Goal: Book appointment/travel/reservation

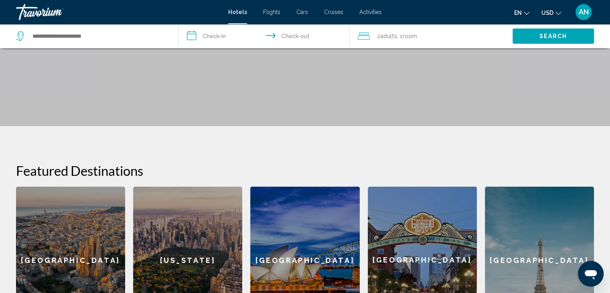
scroll to position [32, 0]
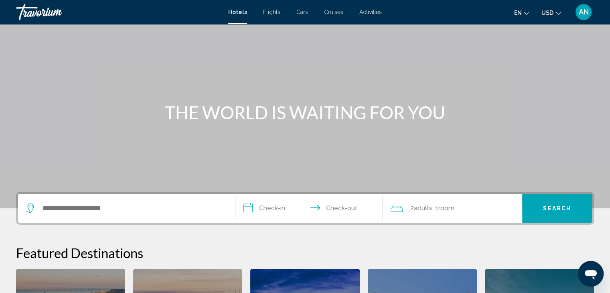
click at [266, 12] on span "Flights" at bounding box center [271, 12] width 17 height 6
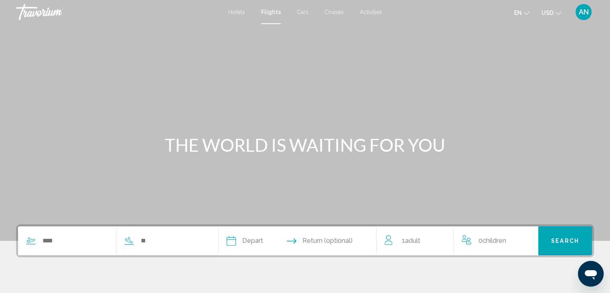
click at [300, 13] on span "Cars" at bounding box center [303, 12] width 12 height 6
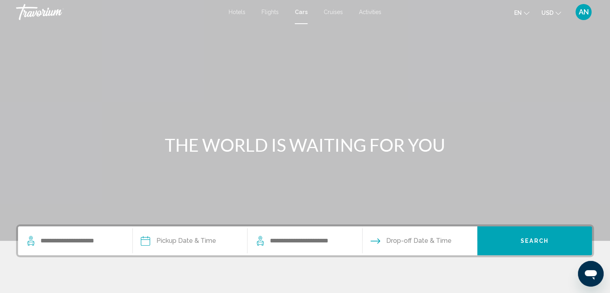
click at [333, 15] on div "Hotels Flights Cars Cruises Activities Hotels Flights Cars Cruises Activities e…" at bounding box center [305, 12] width 610 height 17
click at [334, 12] on span "Cruises" at bounding box center [333, 12] width 19 height 6
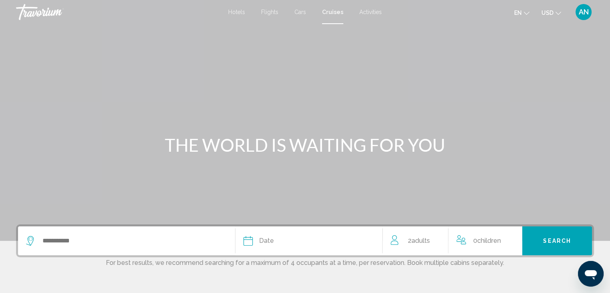
click at [372, 9] on span "Activities" at bounding box center [370, 12] width 22 height 6
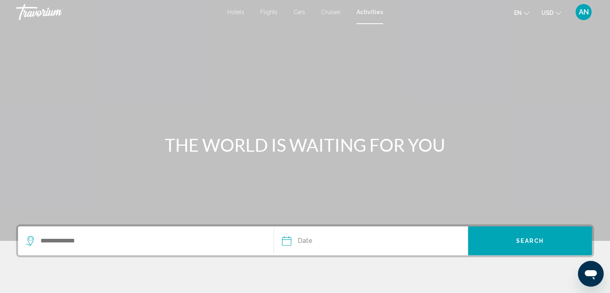
click at [272, 12] on span "Flights" at bounding box center [268, 12] width 17 height 6
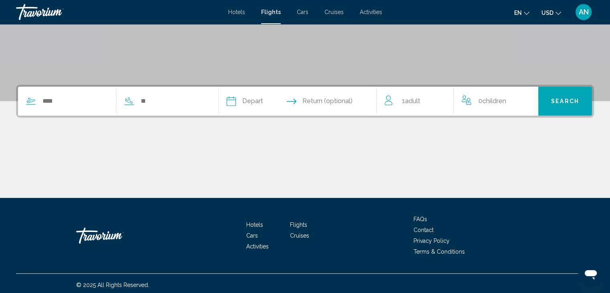
scroll to position [143, 0]
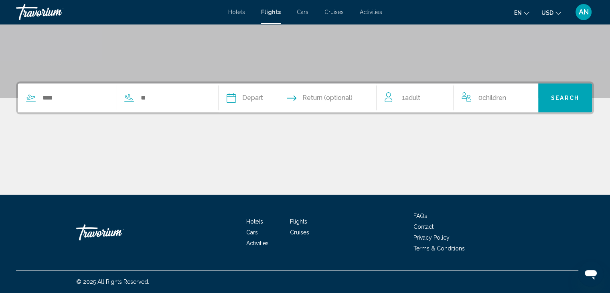
drag, startPoint x: 87, startPoint y: 83, endPoint x: 82, endPoint y: 91, distance: 9.8
click at [88, 84] on div "Search widget" at bounding box center [112, 97] width 188 height 29
click at [71, 94] on input "Search widget" at bounding box center [75, 98] width 66 height 12
click at [170, 97] on input "Search widget" at bounding box center [173, 98] width 66 height 12
click at [268, 99] on input "Depart date" at bounding box center [264, 98] width 78 height 31
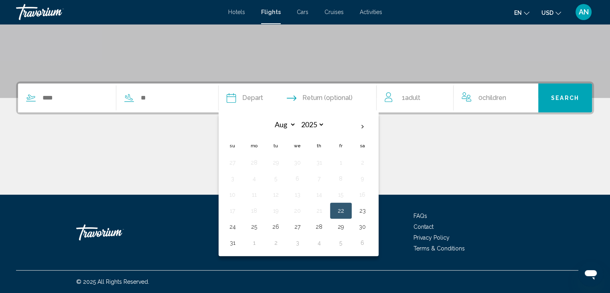
click at [338, 100] on span "Return (optional)" at bounding box center [327, 97] width 50 height 11
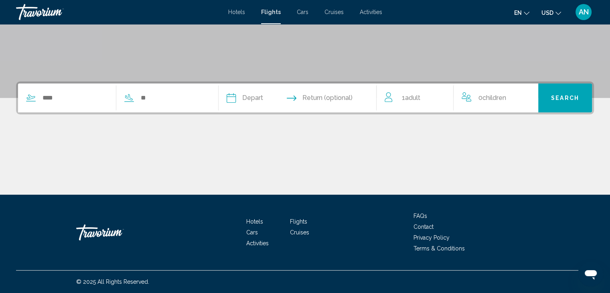
click at [325, 100] on span "Return (optional)" at bounding box center [327, 97] width 50 height 11
click at [417, 100] on span "Adult" at bounding box center [412, 98] width 15 height 8
click at [500, 95] on span "Children" at bounding box center [498, 97] width 24 height 8
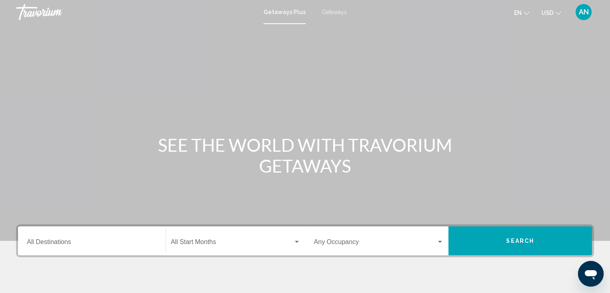
click at [336, 12] on span "Getaways" at bounding box center [334, 12] width 25 height 6
click at [285, 12] on span "Getaways Plus" at bounding box center [283, 12] width 38 height 6
click at [330, 14] on span "Getaways" at bounding box center [334, 12] width 25 height 6
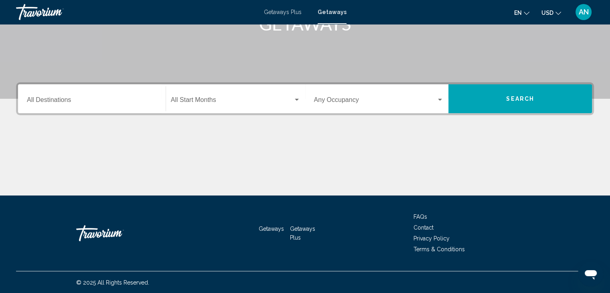
scroll to position [143, 0]
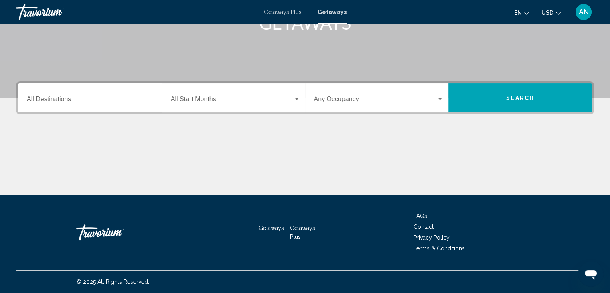
click at [35, 97] on input "Destination All Destinations" at bounding box center [92, 100] width 130 height 7
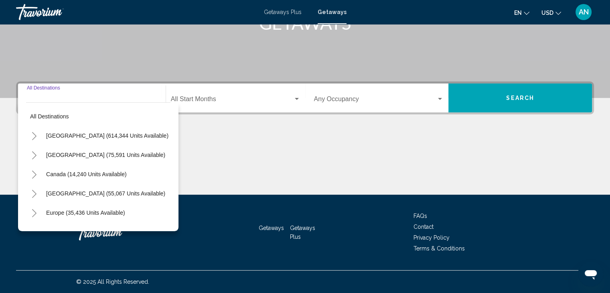
click at [34, 136] on icon "Toggle United States (614,344 units available)" at bounding box center [34, 136] width 6 height 8
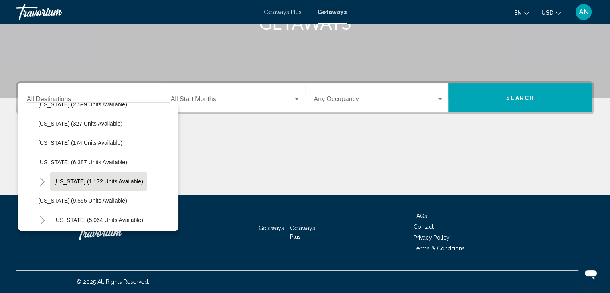
scroll to position [281, 0]
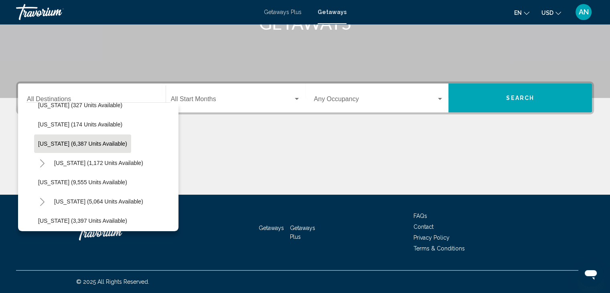
click at [79, 144] on span "[US_STATE] (6,387 units available)" at bounding box center [82, 143] width 89 height 6
type input "**********"
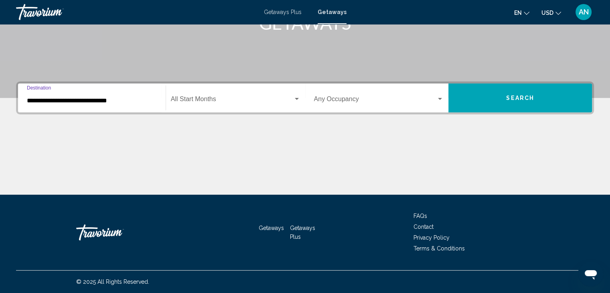
click at [226, 101] on span "Search widget" at bounding box center [232, 100] width 122 height 7
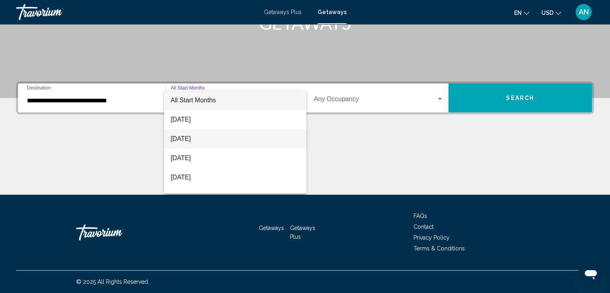
click at [194, 144] on span "[DATE]" at bounding box center [235, 138] width 130 height 19
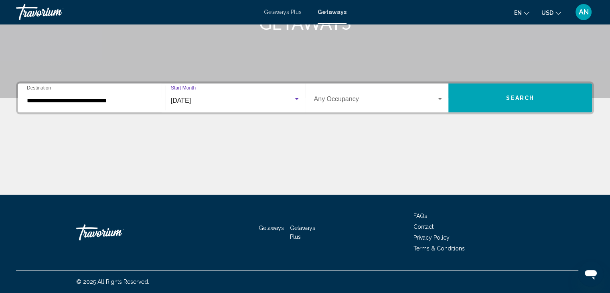
click at [364, 100] on span "Search widget" at bounding box center [375, 100] width 123 height 7
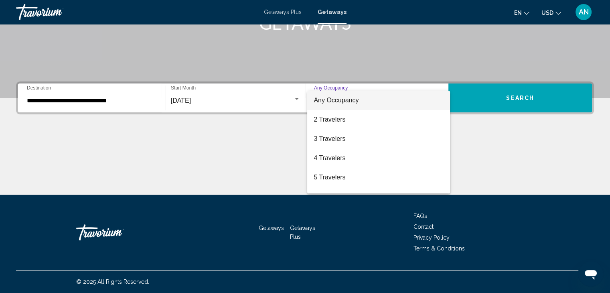
drag, startPoint x: 332, startPoint y: 101, endPoint x: 337, endPoint y: 97, distance: 6.8
click at [332, 101] on span "Any Occupancy" at bounding box center [336, 100] width 45 height 7
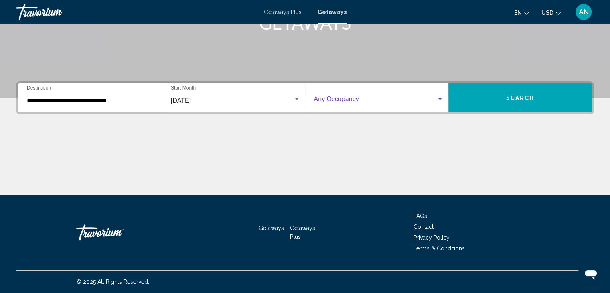
click at [358, 106] on div "Occupancy Any Occupancy" at bounding box center [379, 97] width 130 height 25
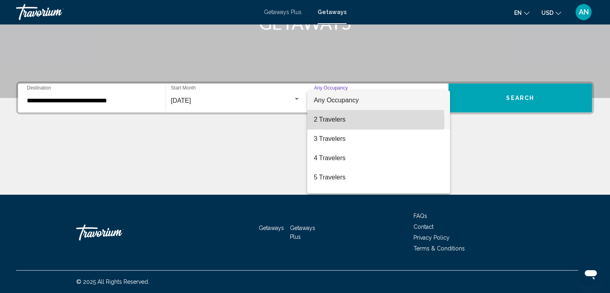
click at [337, 121] on span "2 Travelers" at bounding box center [379, 119] width 130 height 19
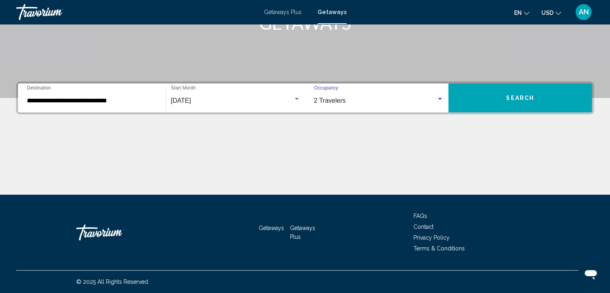
click at [353, 101] on div "2 Travelers" at bounding box center [375, 100] width 123 height 7
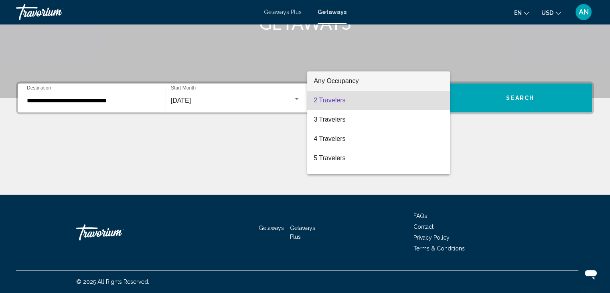
click at [334, 85] on span "Any Occupancy" at bounding box center [379, 80] width 130 height 19
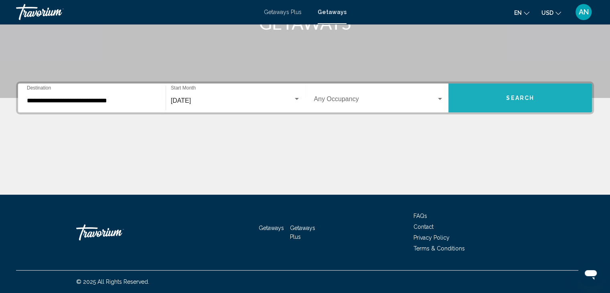
click at [525, 98] on span "Search" at bounding box center [520, 98] width 28 height 6
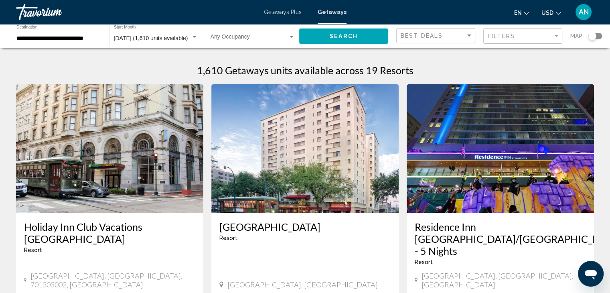
click at [538, 115] on img "Main content" at bounding box center [500, 148] width 187 height 128
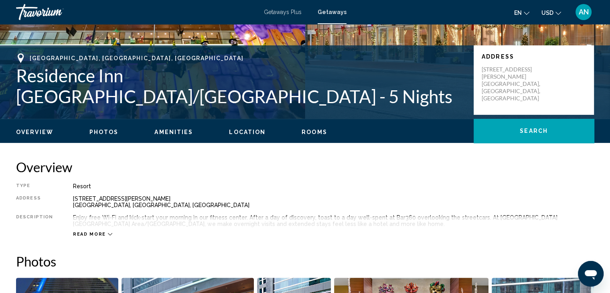
scroll to position [160, 0]
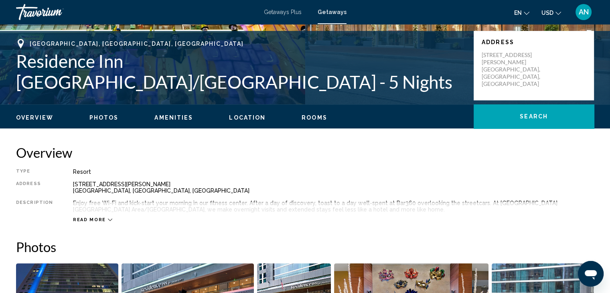
click at [108, 220] on icon "Main content" at bounding box center [110, 219] width 4 height 4
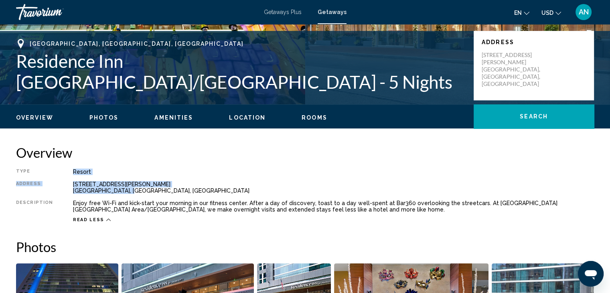
drag, startPoint x: 130, startPoint y: 194, endPoint x: 70, endPoint y: 172, distance: 63.7
click at [69, 172] on div "Type Resort All-Inclusive No All-Inclusive Address [STREET_ADDRESS][PERSON_NAME…" at bounding box center [305, 195] width 578 height 54
click at [111, 177] on div "Type Resort All-Inclusive No All-Inclusive Address [STREET_ADDRESS][PERSON_NAME…" at bounding box center [305, 195] width 578 height 54
drag, startPoint x: 136, startPoint y: 194, endPoint x: 71, endPoint y: 182, distance: 66.1
click at [70, 182] on div "Type Resort All-Inclusive No All-Inclusive Address [STREET_ADDRESS][PERSON_NAME…" at bounding box center [305, 195] width 578 height 54
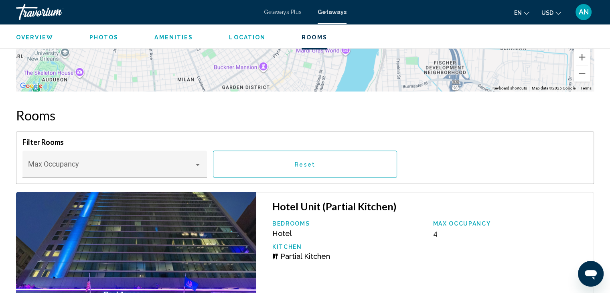
scroll to position [1042, 0]
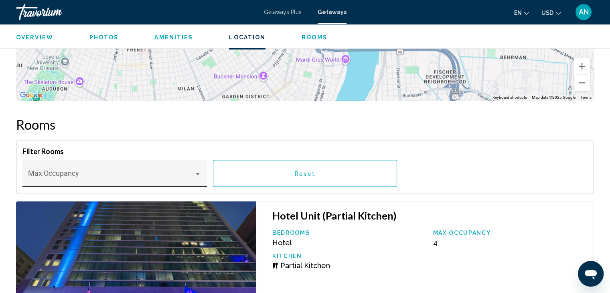
click at [107, 178] on span "Main content" at bounding box center [111, 177] width 166 height 8
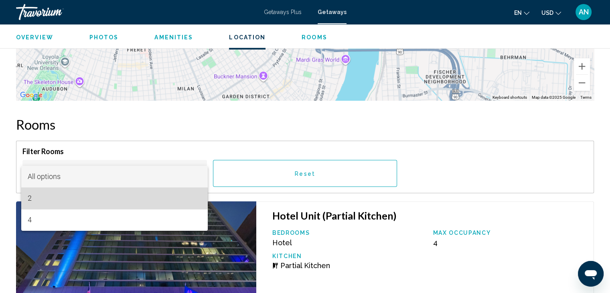
drag, startPoint x: 35, startPoint y: 198, endPoint x: 83, endPoint y: 183, distance: 50.3
click at [37, 198] on span "2" at bounding box center [115, 198] width 174 height 22
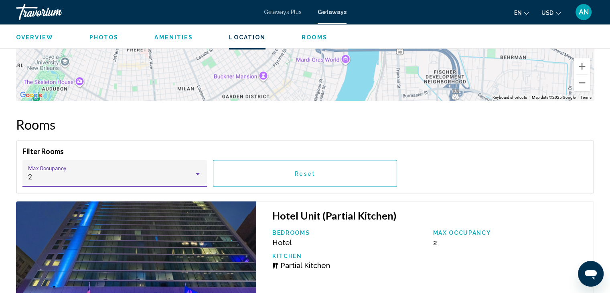
click at [103, 176] on div "2" at bounding box center [111, 177] width 166 height 8
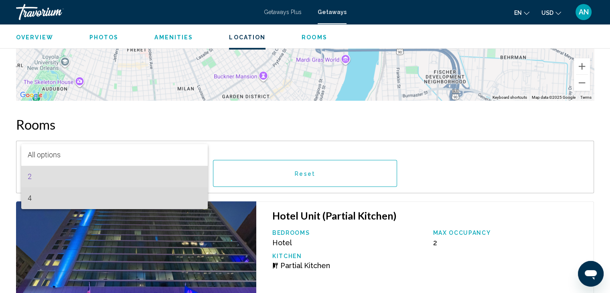
click at [42, 203] on span "4" at bounding box center [115, 198] width 174 height 22
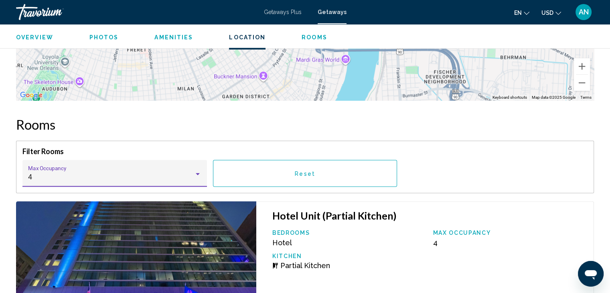
click at [182, 176] on div "4" at bounding box center [111, 177] width 166 height 8
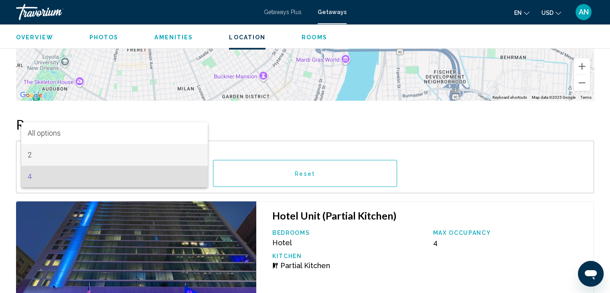
drag, startPoint x: 48, startPoint y: 156, endPoint x: 86, endPoint y: 156, distance: 38.1
click at [50, 156] on span "2" at bounding box center [115, 155] width 174 height 22
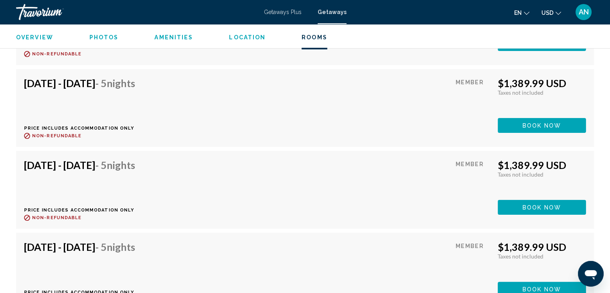
scroll to position [3167, 0]
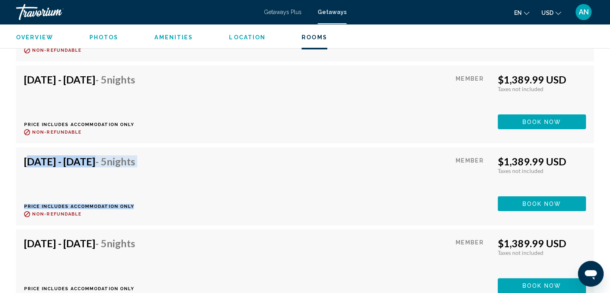
drag, startPoint x: 22, startPoint y: 156, endPoint x: 205, endPoint y: 193, distance: 186.4
click at [205, 193] on div "[DATE] - [DATE] - 5 Nights Price includes accommodation only Refundable until :…" at bounding box center [305, 186] width 578 height 78
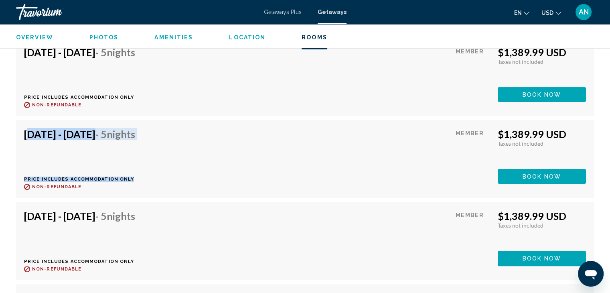
scroll to position [3208, 0]
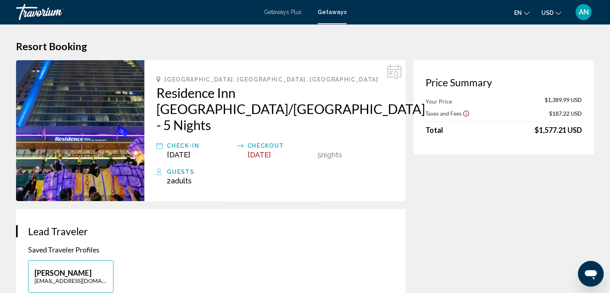
drag, startPoint x: 536, startPoint y: 132, endPoint x: 592, endPoint y: 134, distance: 56.2
click at [538, 140] on div "Price Summary Your Price $1,389.99 USD Taxes and Fees $187.22 USD Total $1,577.…" at bounding box center [503, 107] width 180 height 94
drag, startPoint x: 546, startPoint y: 113, endPoint x: 584, endPoint y: 113, distance: 38.1
click at [584, 113] on div "Price Summary Your Price $1,389.99 USD Taxes and Fees $187.22 USD Total $1,577.…" at bounding box center [503, 107] width 180 height 94
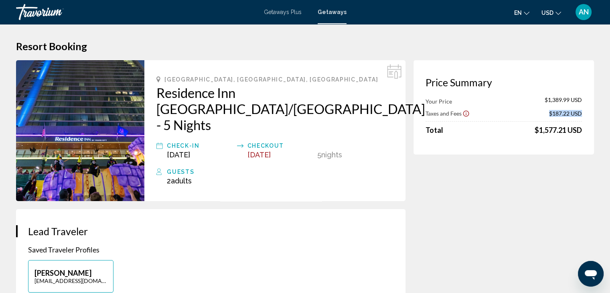
click at [584, 113] on div "Price Summary Your Price $1,389.99 USD Taxes and Fees $187.22 USD Total $1,577.…" at bounding box center [503, 107] width 180 height 94
drag, startPoint x: 529, startPoint y: 131, endPoint x: 561, endPoint y: 128, distance: 31.5
click at [561, 129] on div "Total $1,577.21 USD" at bounding box center [503, 129] width 156 height 9
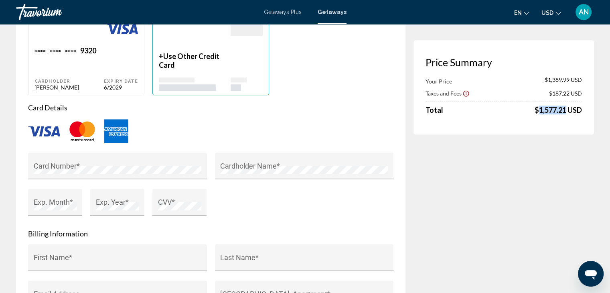
scroll to position [561, 0]
